Goal: Task Accomplishment & Management: Manage account settings

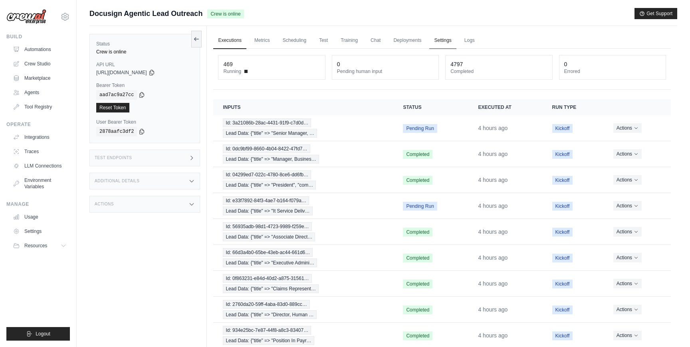
click at [444, 44] on link "Settings" at bounding box center [442, 40] width 27 height 17
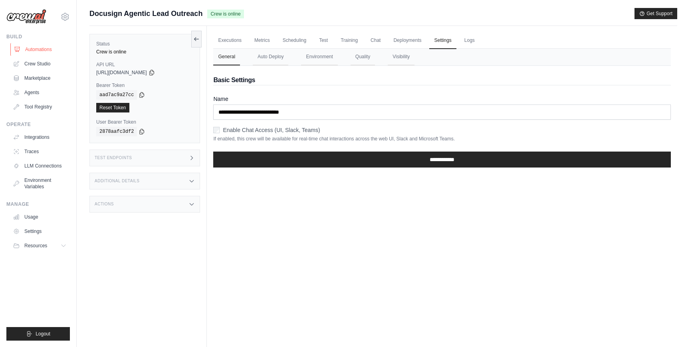
click at [57, 45] on link "Automations" at bounding box center [40, 49] width 60 height 13
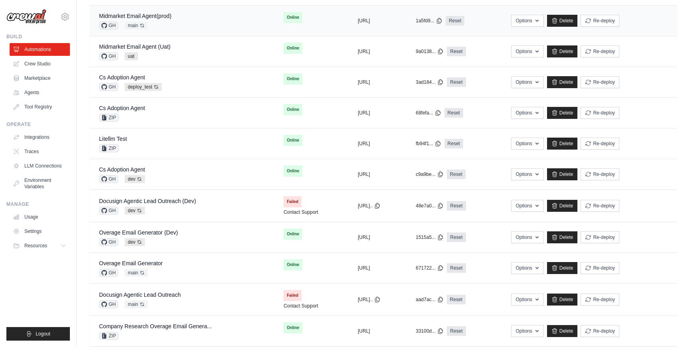
scroll to position [186, 0]
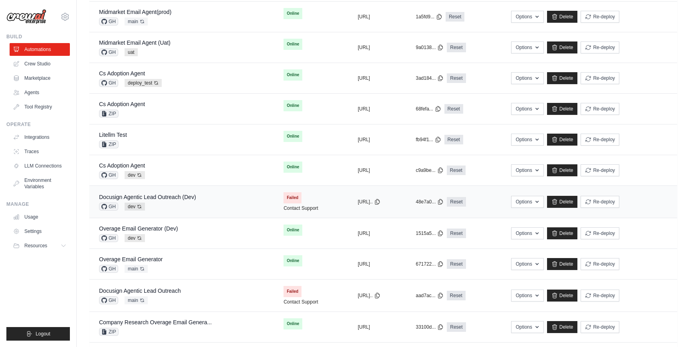
click at [197, 203] on div "Docusign Agentic Lead Outreach (Dev) GH dev Auto-deploy enabled" at bounding box center [181, 202] width 165 height 18
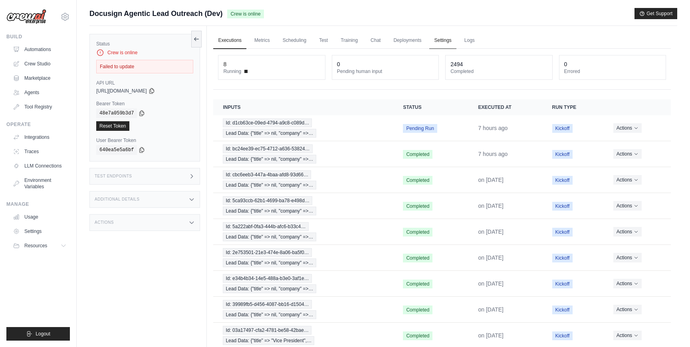
click at [437, 39] on link "Settings" at bounding box center [442, 40] width 27 height 17
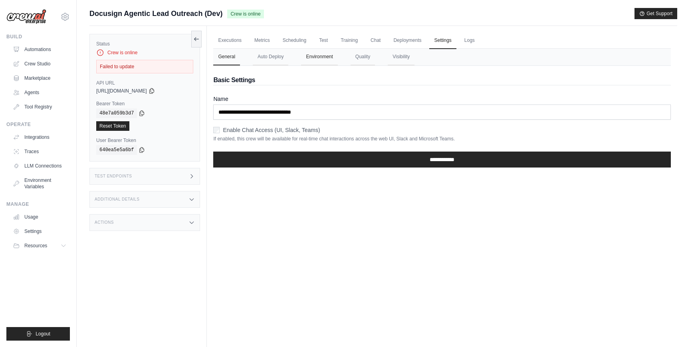
click at [330, 50] on button "Environment" at bounding box center [319, 57] width 36 height 17
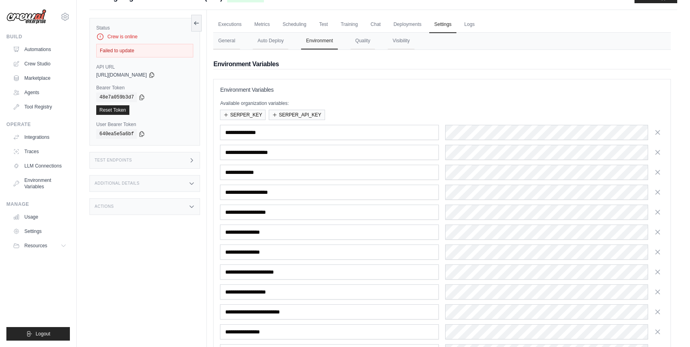
scroll to position [16, 0]
click at [52, 42] on div "Build Automations Crew Studio Marketplace Agents" at bounding box center [37, 74] width 63 height 80
click at [51, 46] on link "Automations" at bounding box center [40, 49] width 60 height 13
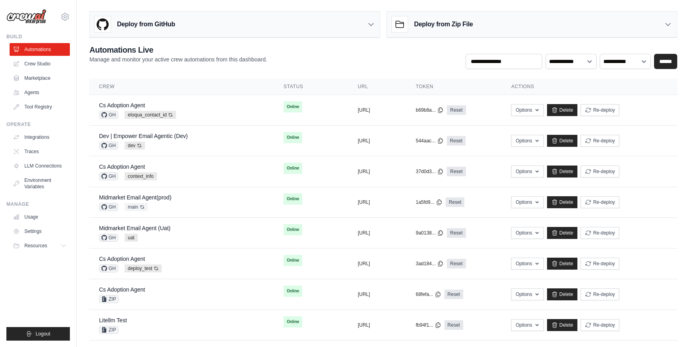
click at [277, 61] on div "**********" at bounding box center [383, 56] width 588 height 25
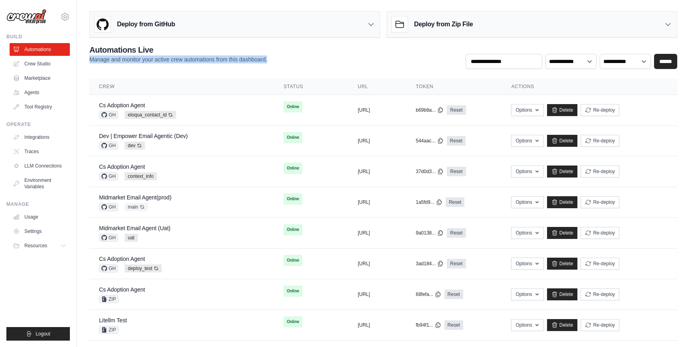
click at [277, 61] on div "**********" at bounding box center [383, 56] width 588 height 25
click at [361, 59] on div "**********" at bounding box center [383, 56] width 588 height 25
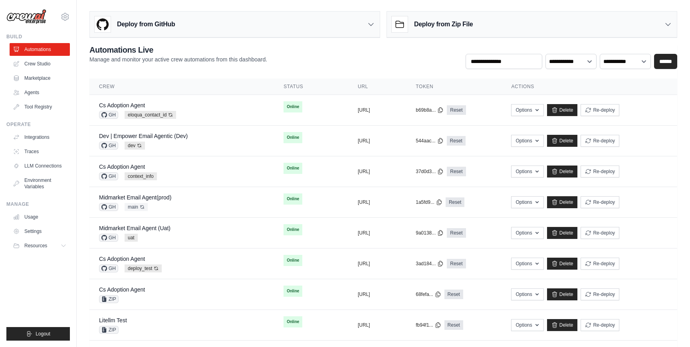
click at [361, 59] on div "**********" at bounding box center [383, 56] width 588 height 25
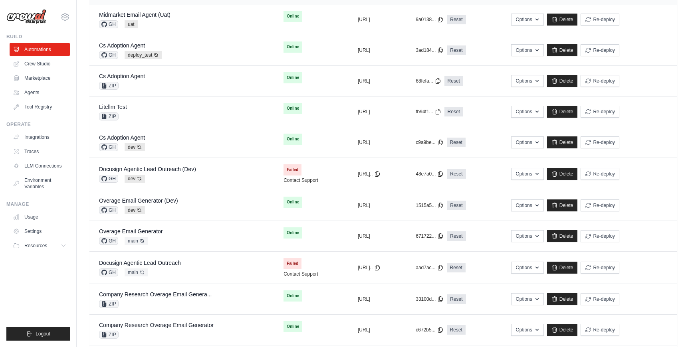
scroll to position [216, 0]
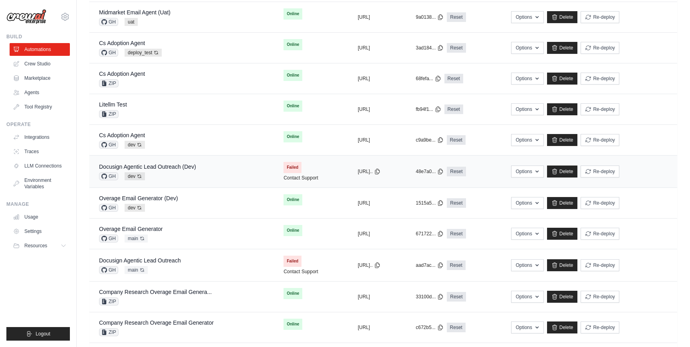
click at [202, 170] on div "Docusign Agentic Lead Outreach (Dev) GH dev Auto-deploy enabled" at bounding box center [181, 172] width 165 height 18
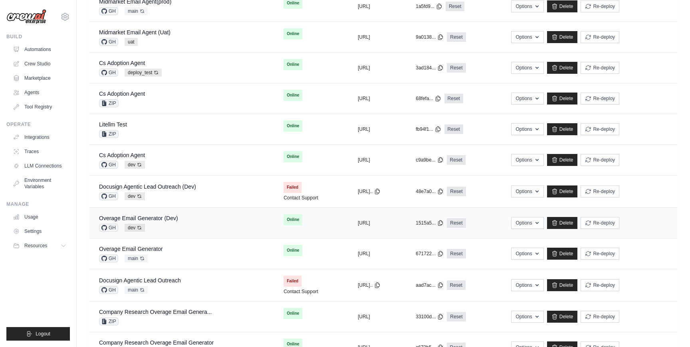
scroll to position [198, 0]
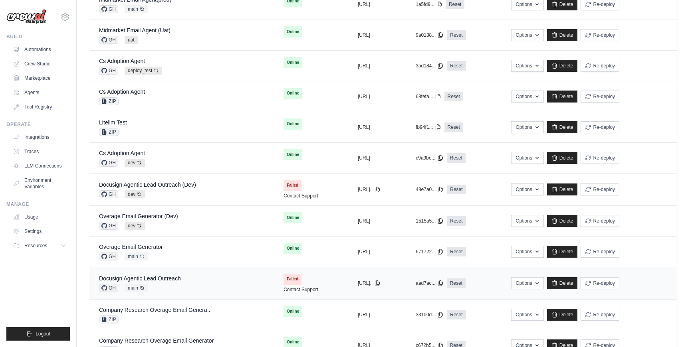
click at [213, 272] on td "Docusign Agentic Lead Outreach GH main Auto-deploy enabled" at bounding box center [181, 283] width 184 height 32
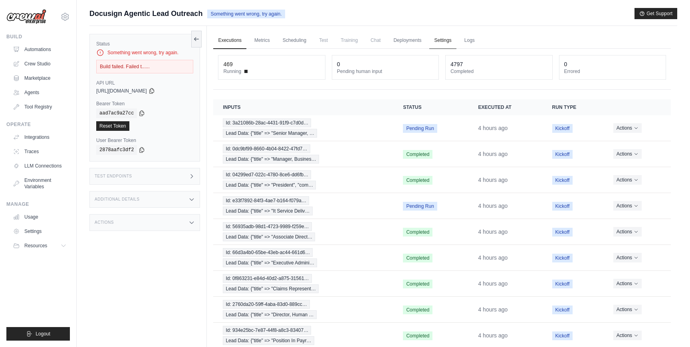
click at [438, 38] on link "Settings" at bounding box center [442, 40] width 27 height 17
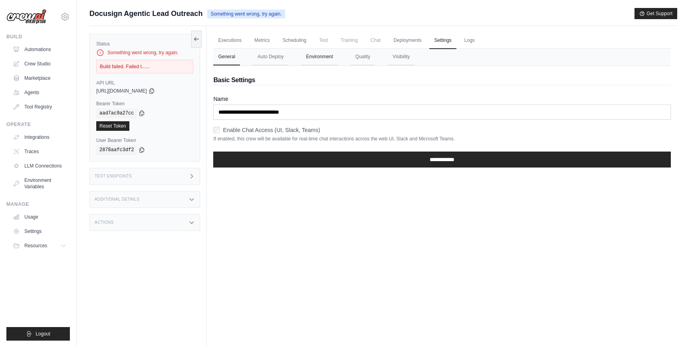
click at [323, 63] on button "Environment" at bounding box center [319, 57] width 36 height 17
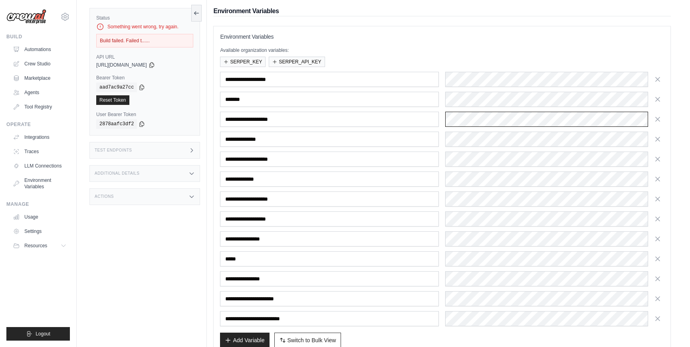
scroll to position [117, 0]
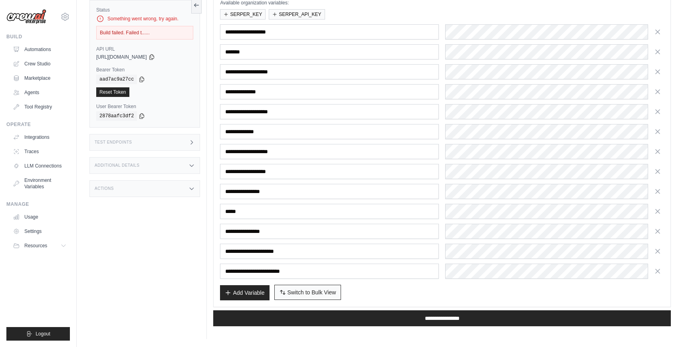
click at [314, 297] on button "Switch to Bulk View Switch to Table View" at bounding box center [307, 292] width 67 height 15
type textarea "**********"
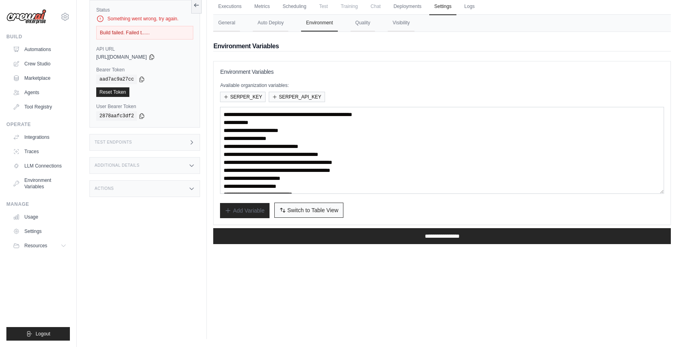
scroll to position [34, 0]
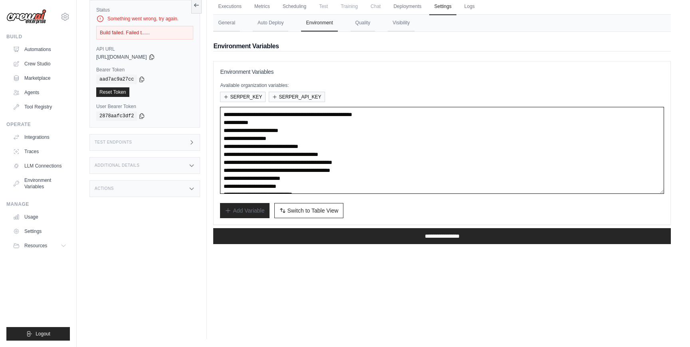
click at [350, 129] on textarea "**********" at bounding box center [442, 150] width 444 height 87
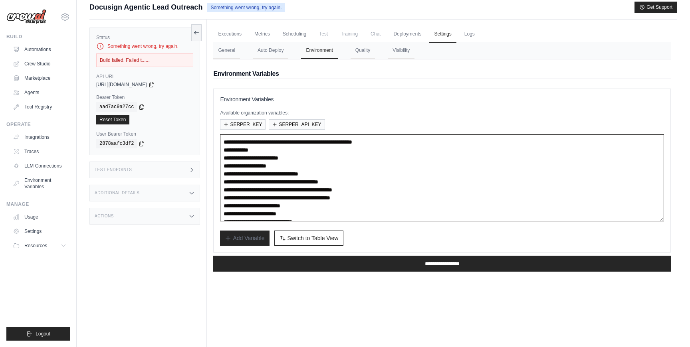
scroll to position [0, 0]
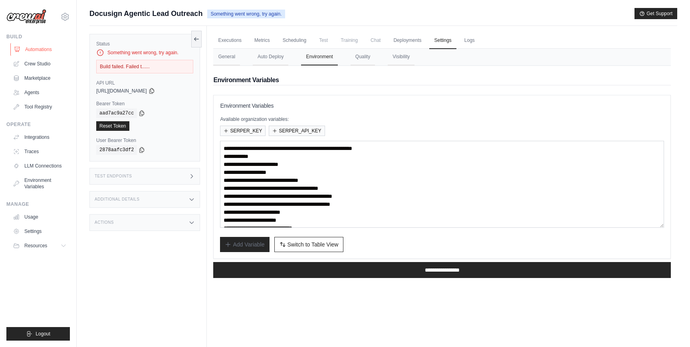
click at [38, 49] on link "Automations" at bounding box center [40, 49] width 60 height 13
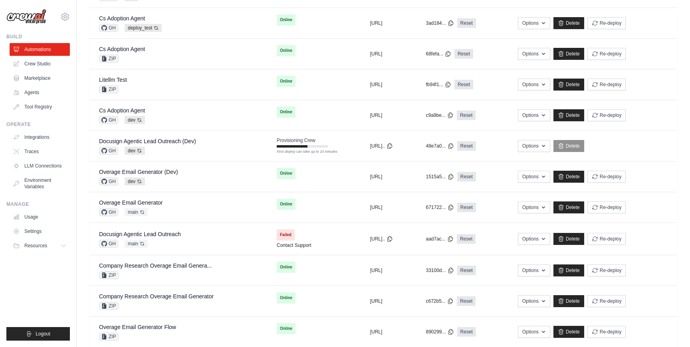
scroll to position [245, 0]
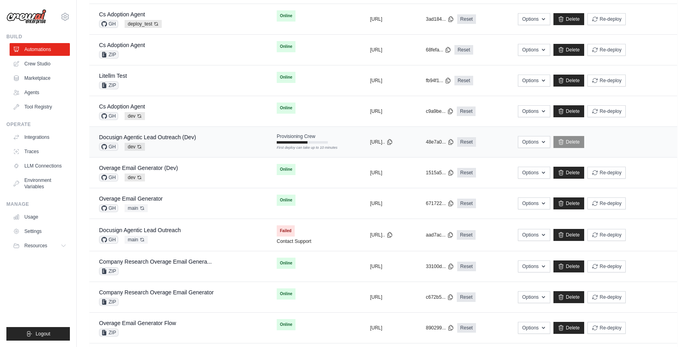
click at [220, 150] on div "Docusign Agentic Lead Outreach (Dev) GH dev Auto-deploy enabled" at bounding box center [178, 142] width 158 height 18
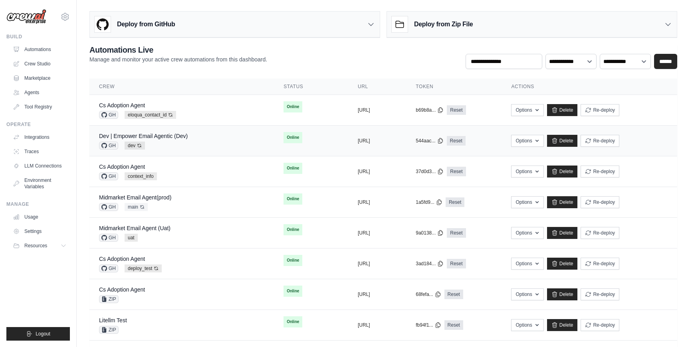
click at [222, 141] on div "Dev | Empower Email Agentic (Dev) GH dev Auto-deploy enabled" at bounding box center [181, 141] width 165 height 18
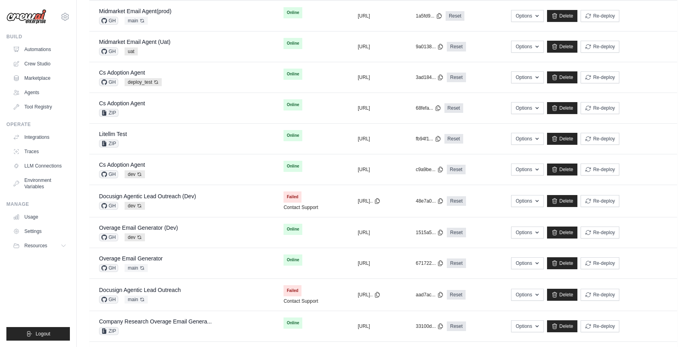
scroll to position [200, 0]
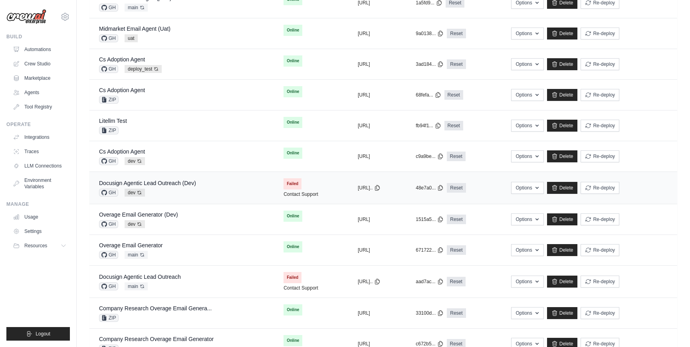
click at [206, 183] on div "Docusign Agentic Lead Outreach (Dev) GH dev Auto-deploy enabled" at bounding box center [181, 188] width 165 height 18
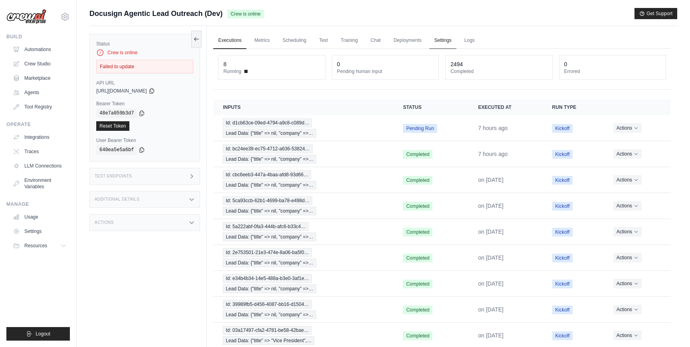
click at [439, 47] on link "Settings" at bounding box center [442, 40] width 27 height 17
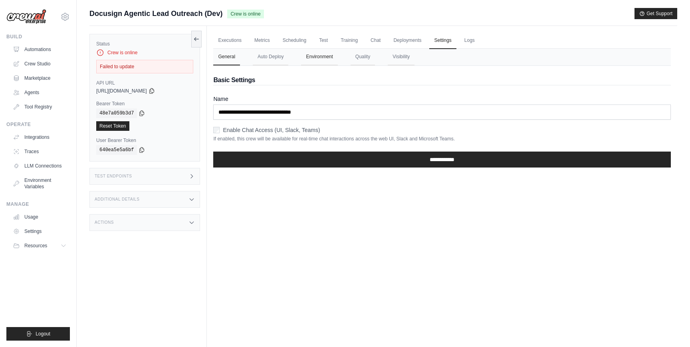
click at [323, 59] on button "Environment" at bounding box center [319, 57] width 36 height 17
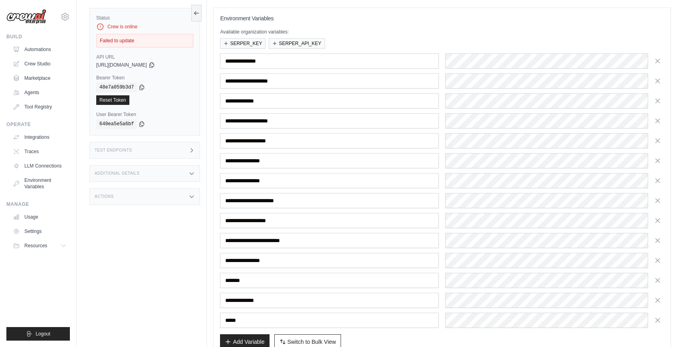
scroll to position [137, 0]
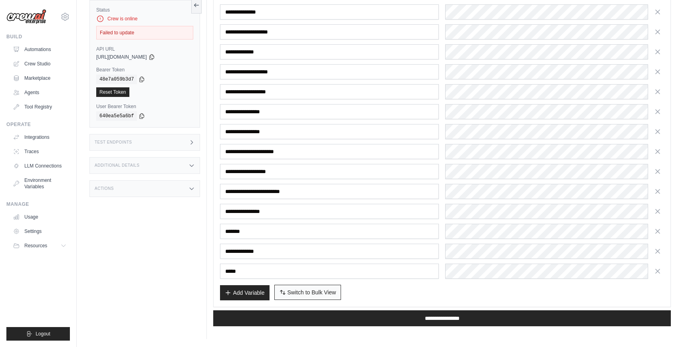
click at [324, 293] on span "Switch to Bulk View" at bounding box center [311, 293] width 49 height 8
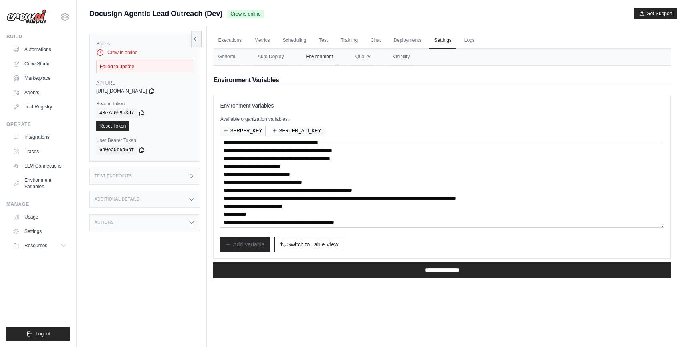
scroll to position [32, 0]
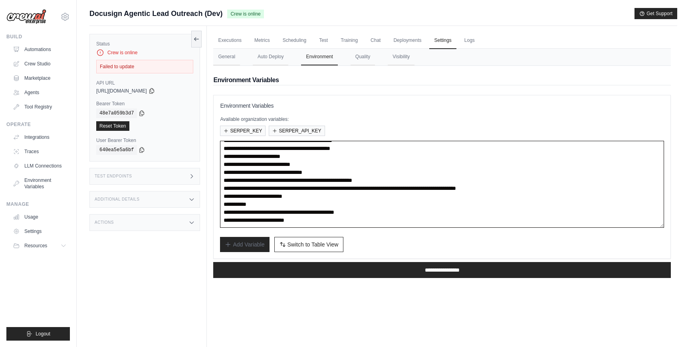
click at [315, 204] on textarea "**********" at bounding box center [442, 184] width 444 height 87
paste textarea "**********"
type textarea "**********"
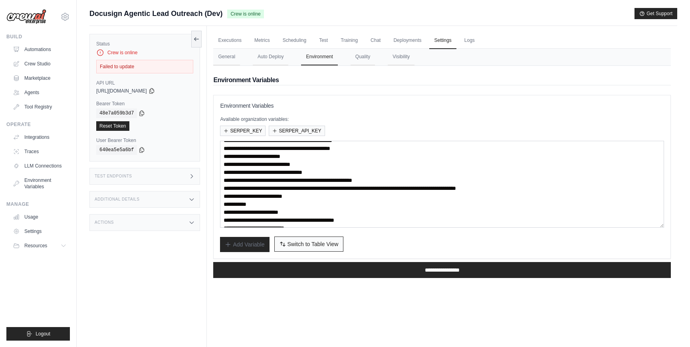
click at [332, 245] on span "Switch to Table View" at bounding box center [312, 244] width 51 height 8
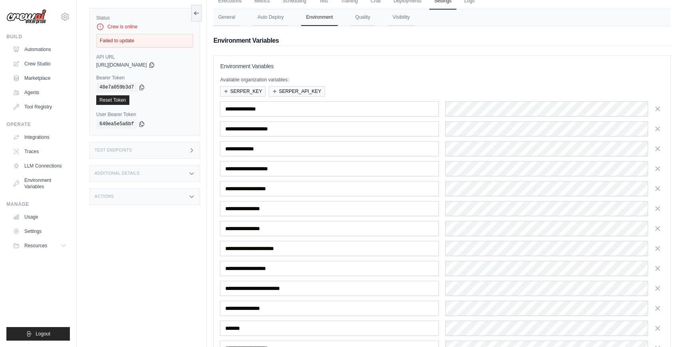
scroll to position [156, 0]
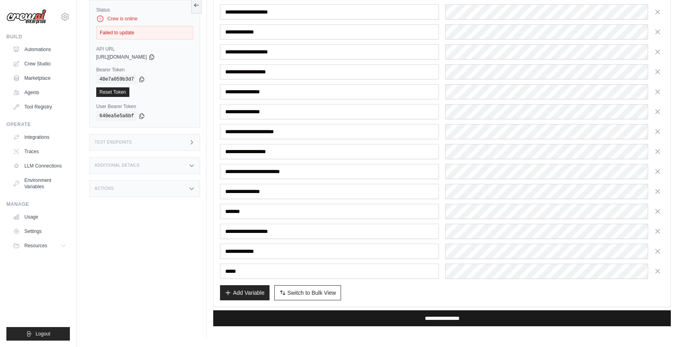
click at [363, 314] on input "**********" at bounding box center [441, 319] width 457 height 16
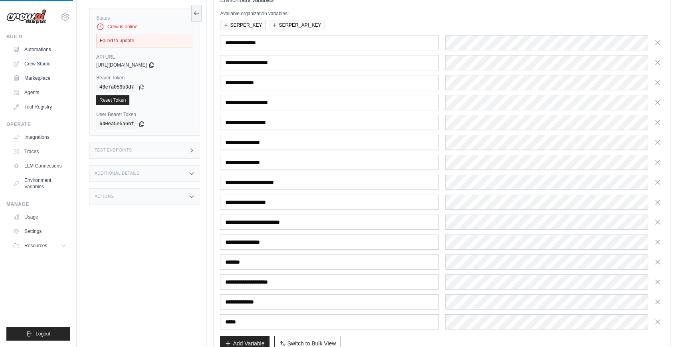
scroll to position [0, 0]
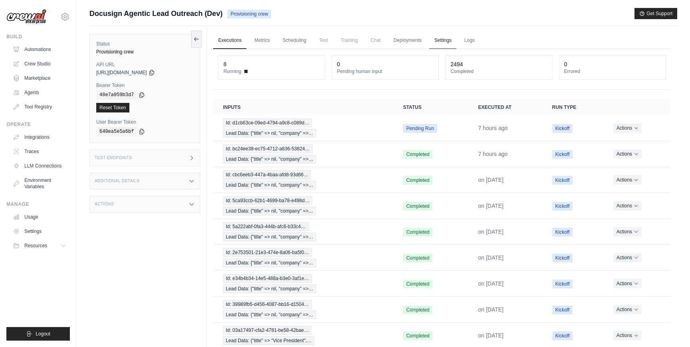
click at [447, 36] on link "Settings" at bounding box center [442, 40] width 27 height 17
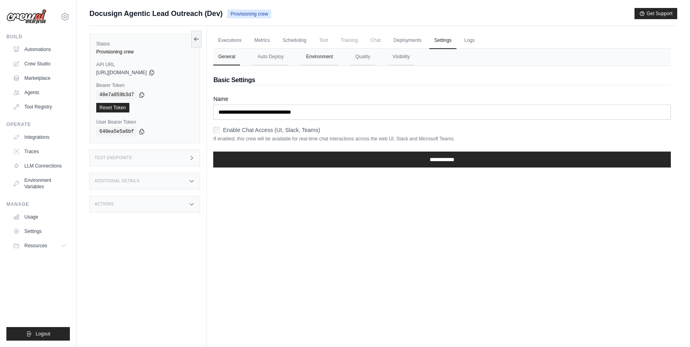
click at [313, 58] on button "Environment" at bounding box center [319, 57] width 36 height 17
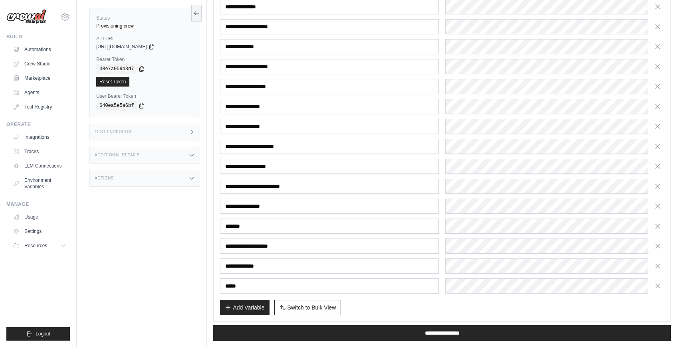
scroll to position [156, 0]
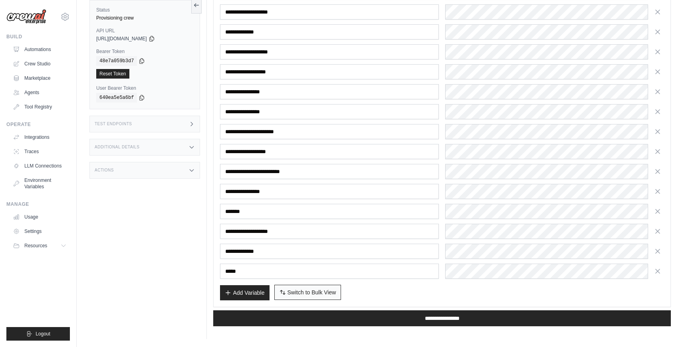
click at [336, 292] on button "Switch to Bulk View Switch to Table View" at bounding box center [307, 292] width 67 height 15
type textarea "**********"
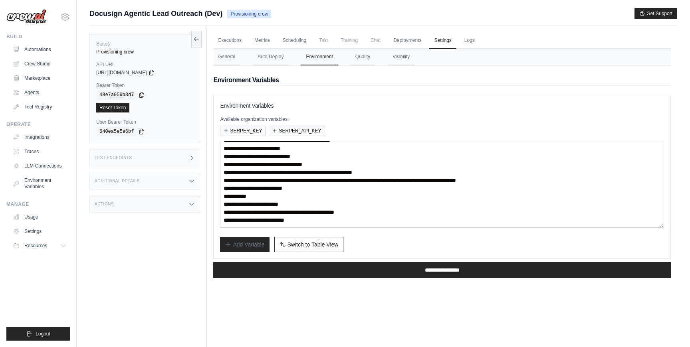
scroll to position [39, 0]
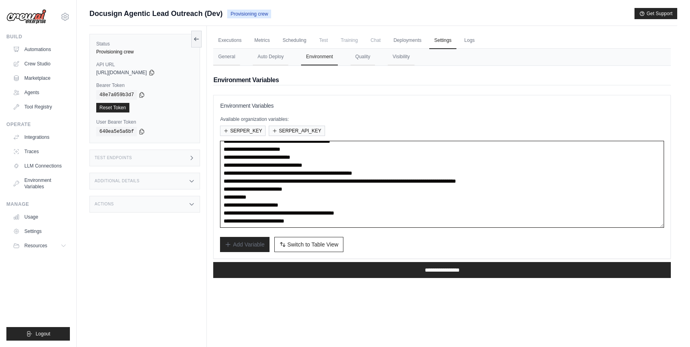
click at [350, 204] on textarea "**********" at bounding box center [442, 184] width 444 height 87
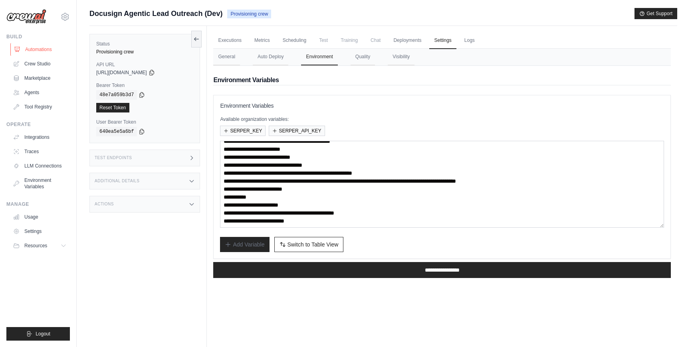
click at [44, 49] on link "Automations" at bounding box center [40, 49] width 60 height 13
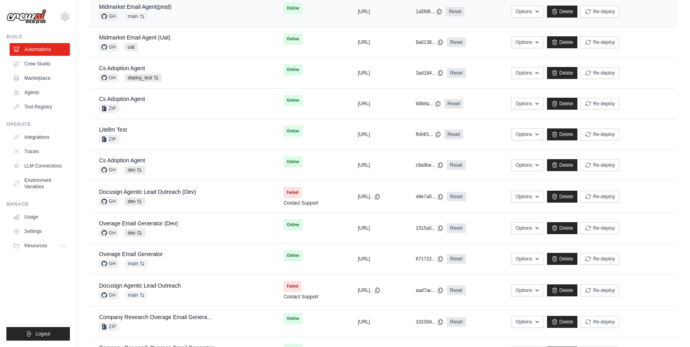
scroll to position [240, 0]
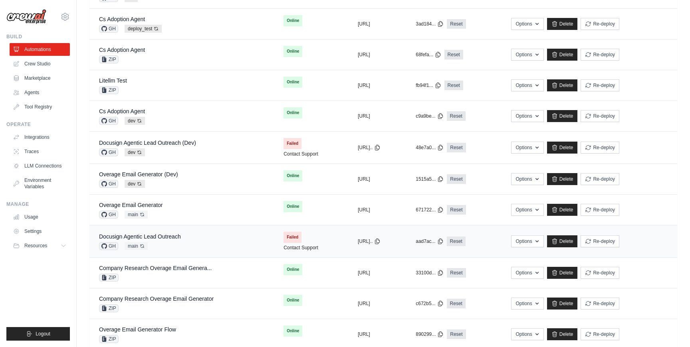
click at [227, 239] on div "Docusign Agentic Lead Outreach GH main Auto-deploy enabled" at bounding box center [181, 242] width 165 height 18
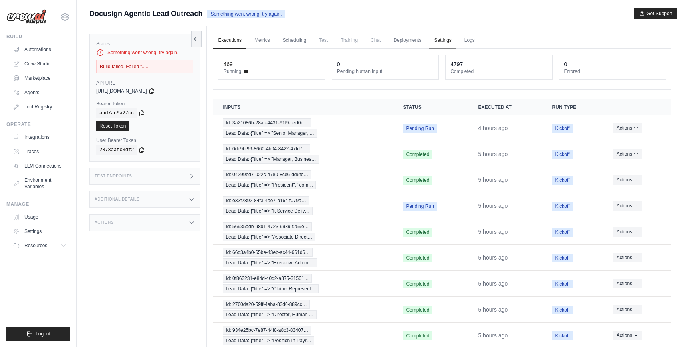
click at [439, 41] on link "Settings" at bounding box center [442, 40] width 27 height 17
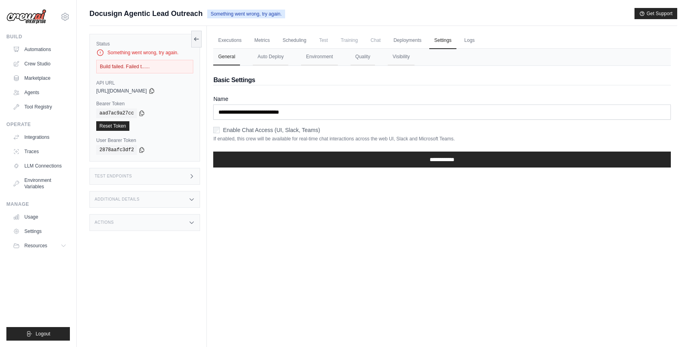
click at [321, 46] on span "Test" at bounding box center [323, 40] width 18 height 16
click at [322, 51] on button "Environment" at bounding box center [319, 57] width 36 height 17
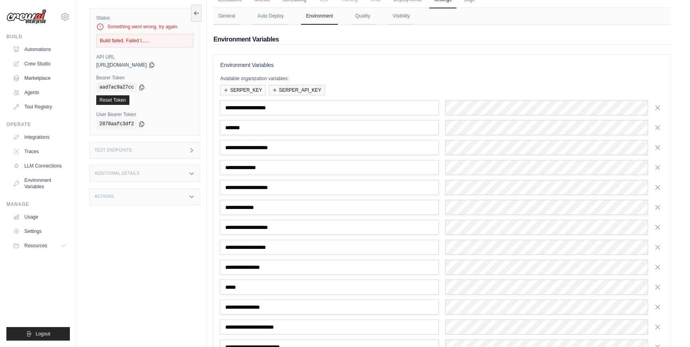
scroll to position [117, 0]
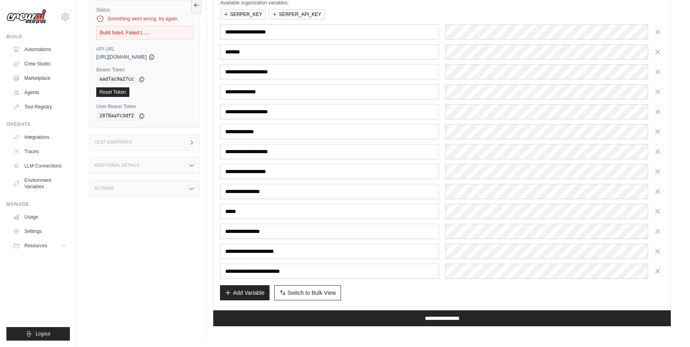
click at [345, 14] on div "SERPER_KEY SERPER_API_KEY" at bounding box center [442, 14] width 444 height 10
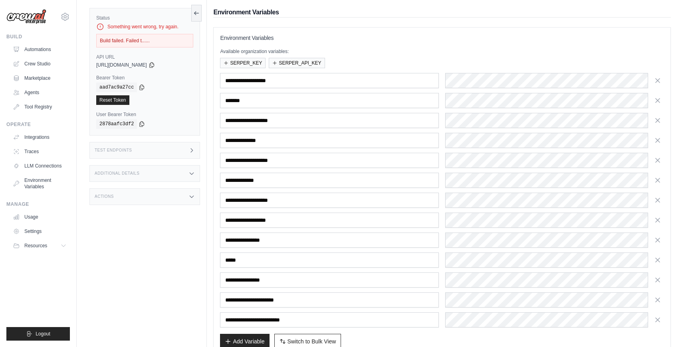
scroll to position [0, 0]
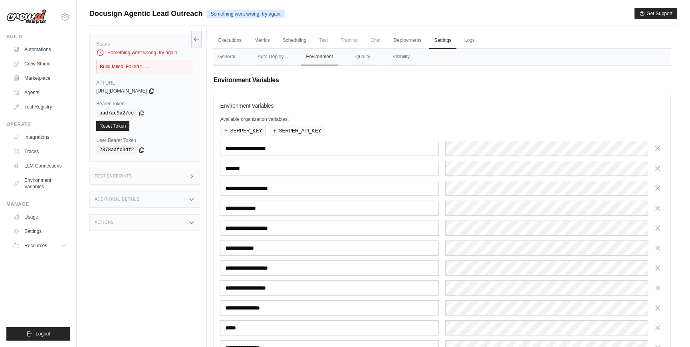
click at [36, 46] on link "Automations" at bounding box center [40, 49] width 60 height 13
click at [36, 47] on link "Automations" at bounding box center [40, 49] width 60 height 13
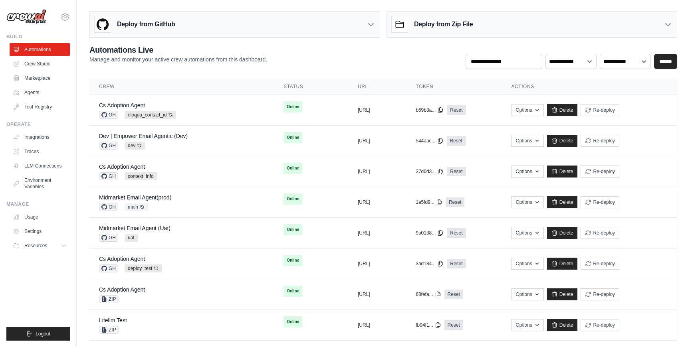
click at [368, 22] on icon at bounding box center [371, 24] width 8 height 8
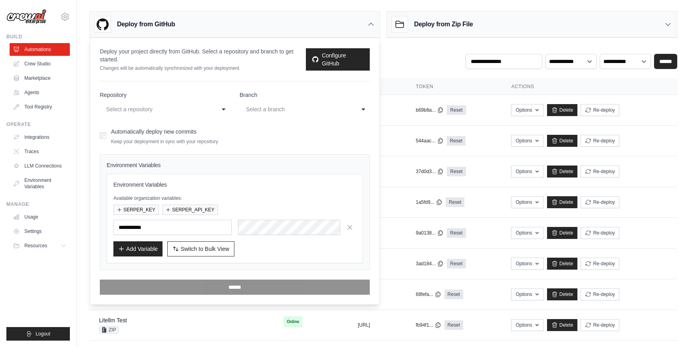
click at [368, 22] on icon at bounding box center [371, 24] width 8 height 8
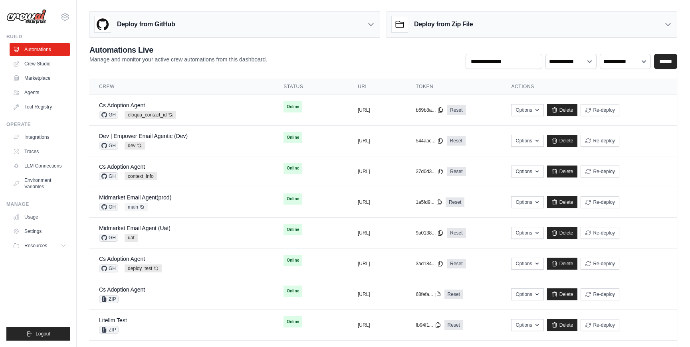
click at [373, 24] on icon at bounding box center [370, 25] width 5 height 2
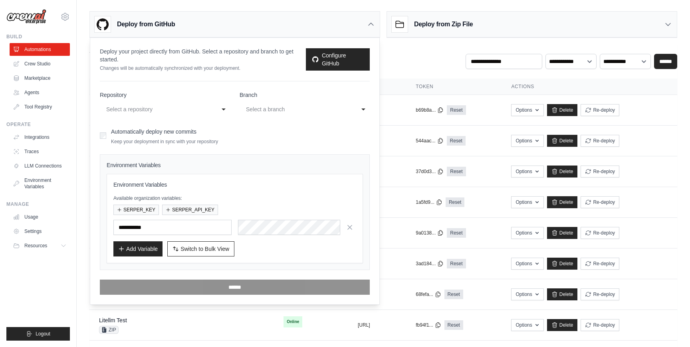
click at [373, 24] on icon at bounding box center [371, 24] width 8 height 8
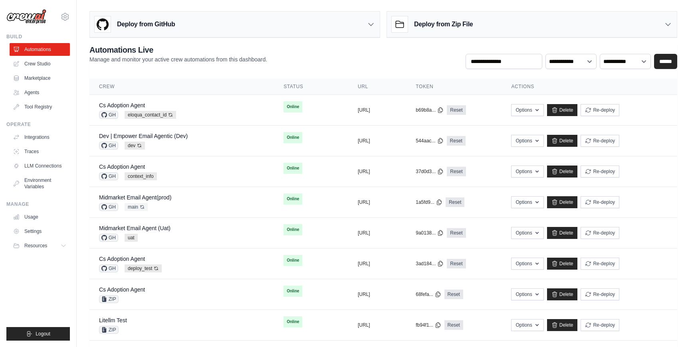
click at [370, 27] on icon at bounding box center [371, 24] width 8 height 8
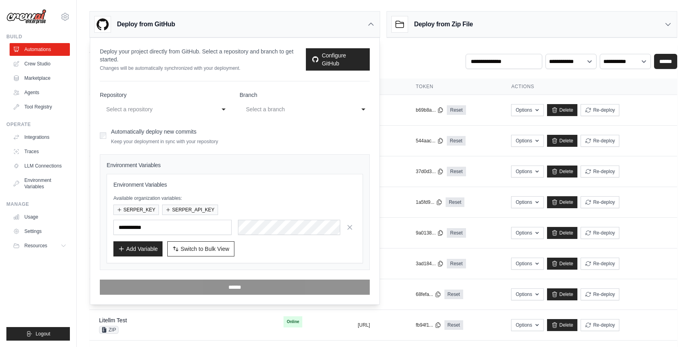
click at [370, 27] on icon at bounding box center [371, 24] width 8 height 8
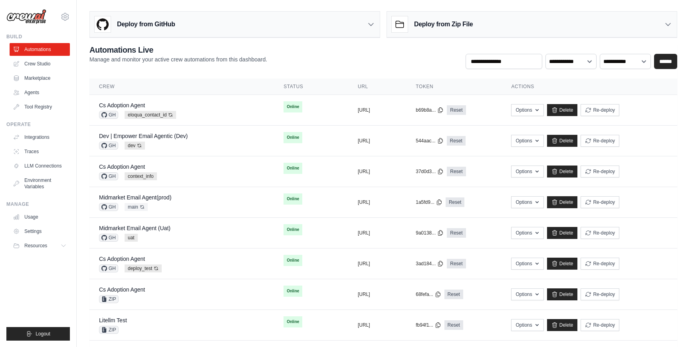
click at [457, 18] on div "Deploy from Zip File" at bounding box center [432, 24] width 81 height 16
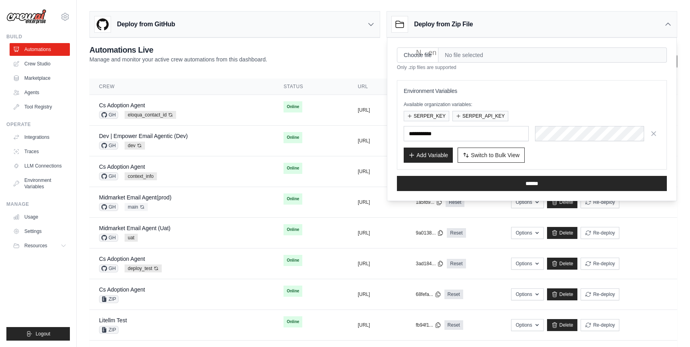
click at [457, 18] on div "Deploy from Zip File" at bounding box center [432, 24] width 81 height 16
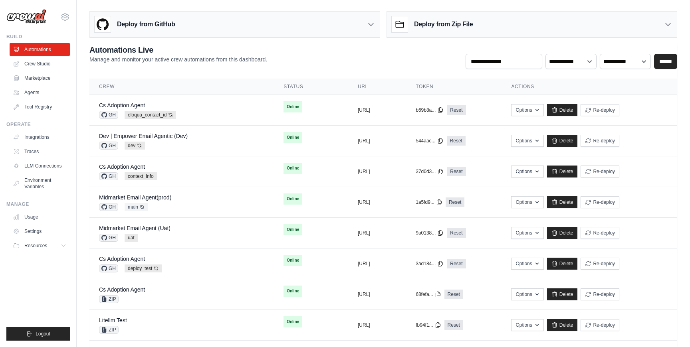
click at [381, 65] on div "**********" at bounding box center [383, 56] width 588 height 25
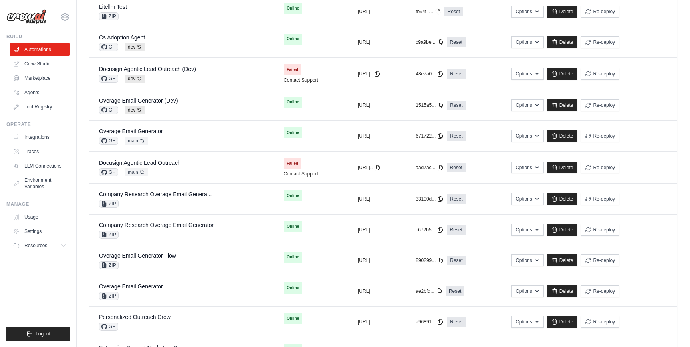
scroll to position [383, 0]
